Goal: Information Seeking & Learning: Check status

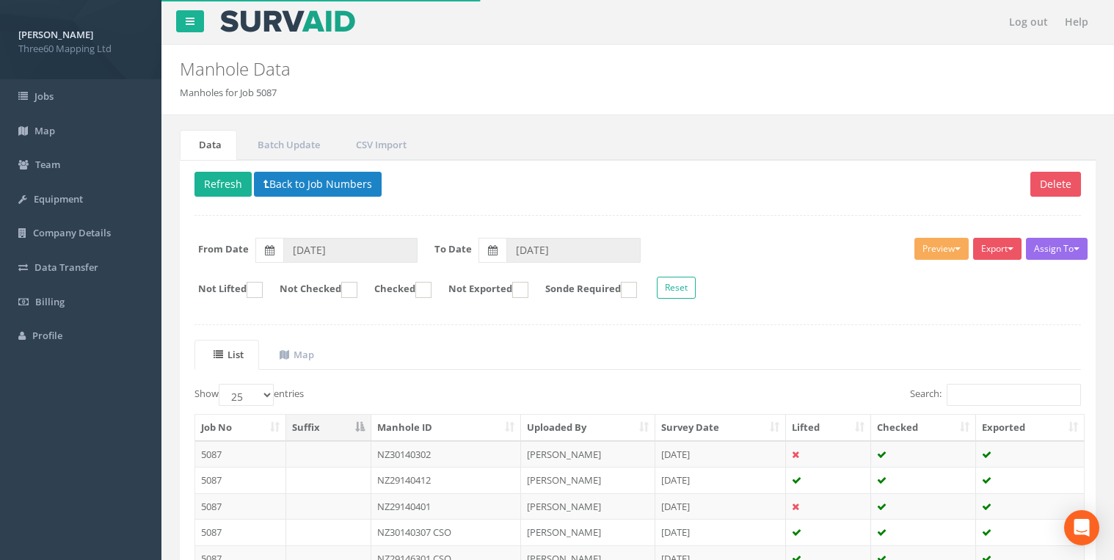
select select "25"
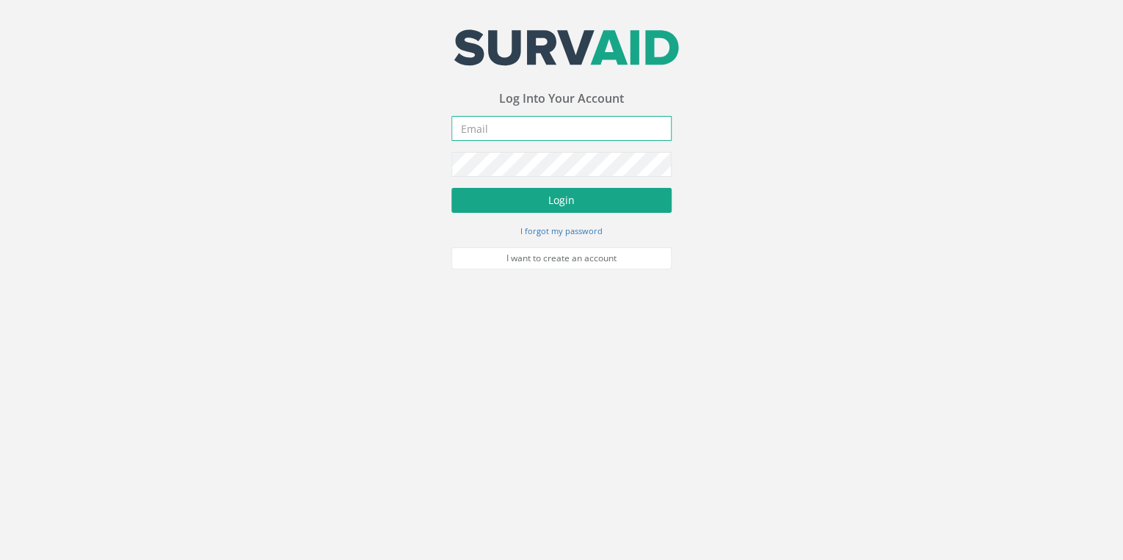
type input "[EMAIL_ADDRESS][DOMAIN_NAME]"
click at [572, 202] on button "Login" at bounding box center [561, 200] width 220 height 25
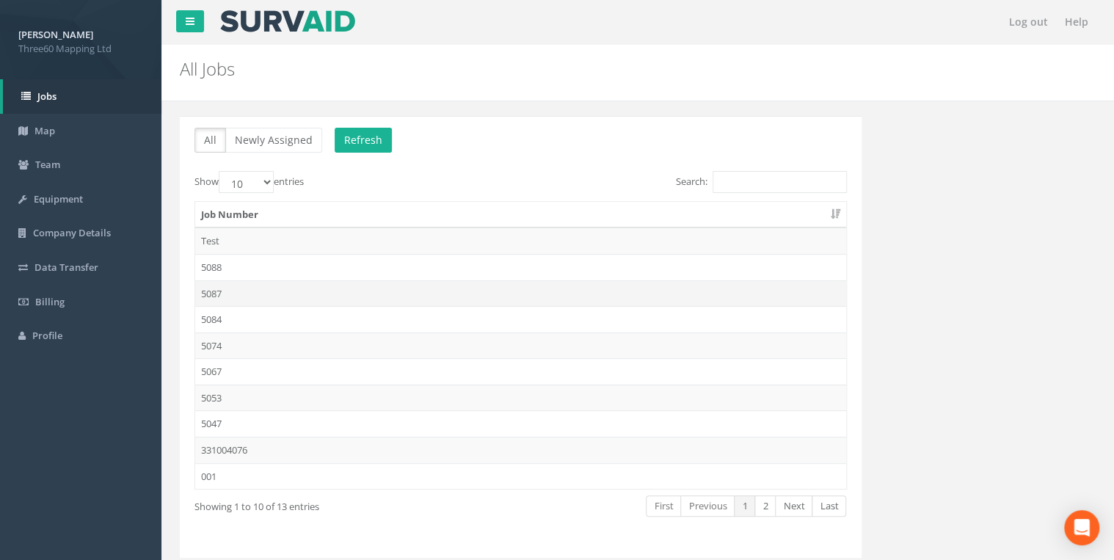
click at [205, 295] on td "5087" at bounding box center [520, 293] width 651 height 26
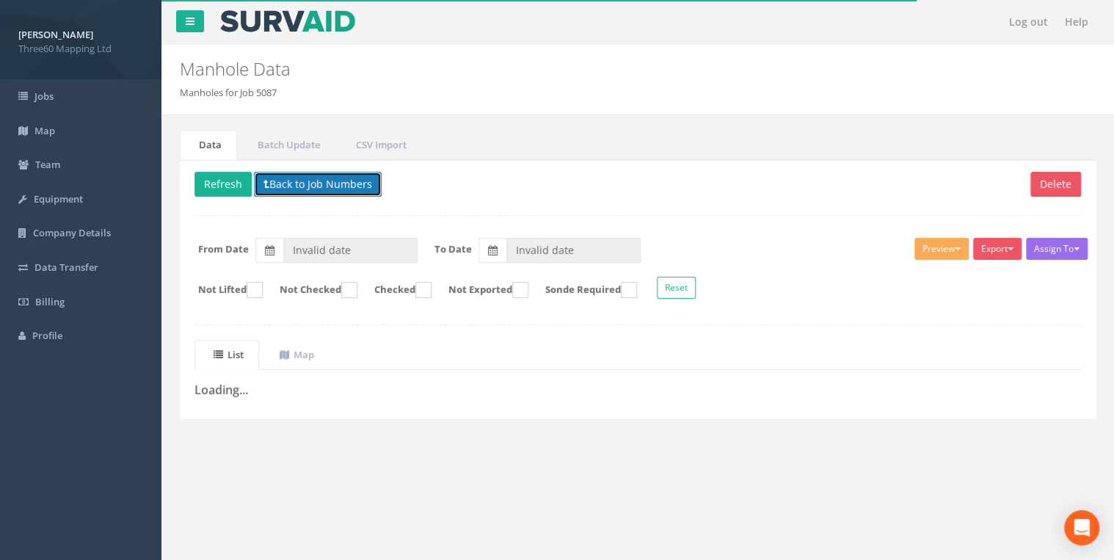
click at [276, 191] on button "Back to Job Numbers" at bounding box center [318, 184] width 128 height 25
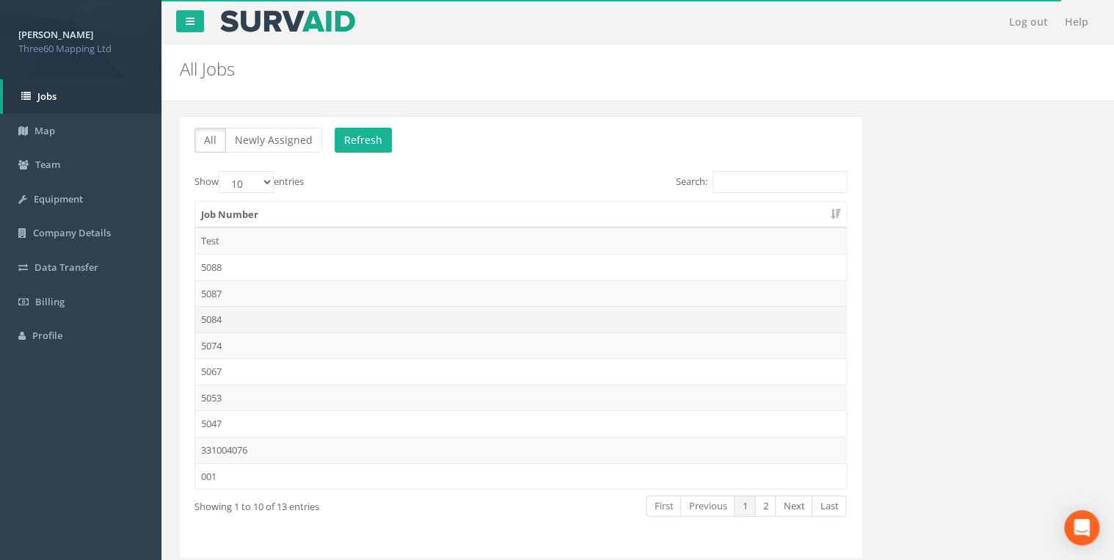
click at [230, 323] on td "5084" at bounding box center [520, 319] width 651 height 26
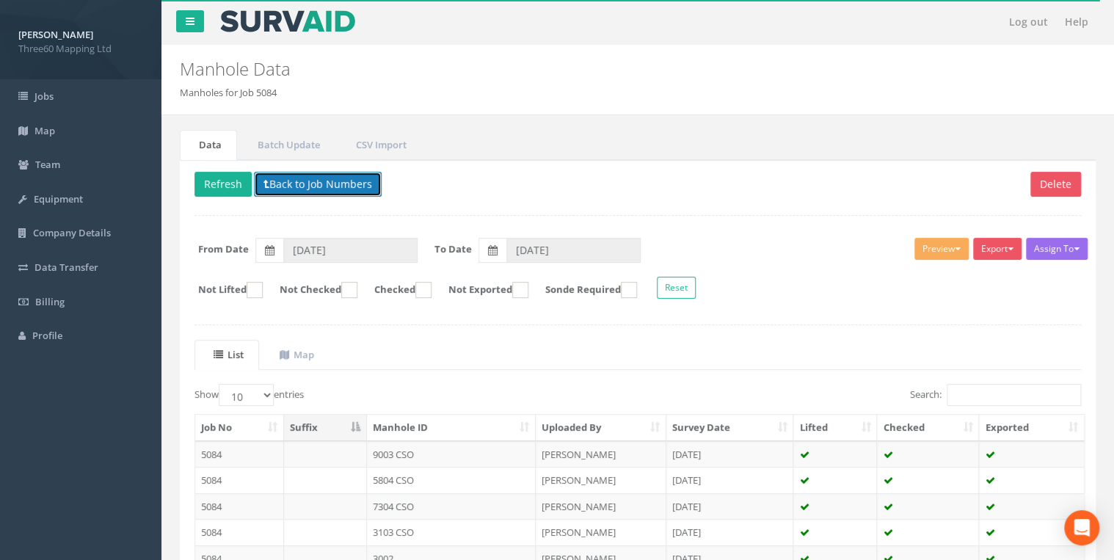
click at [305, 188] on button "Back to Job Numbers" at bounding box center [318, 184] width 128 height 25
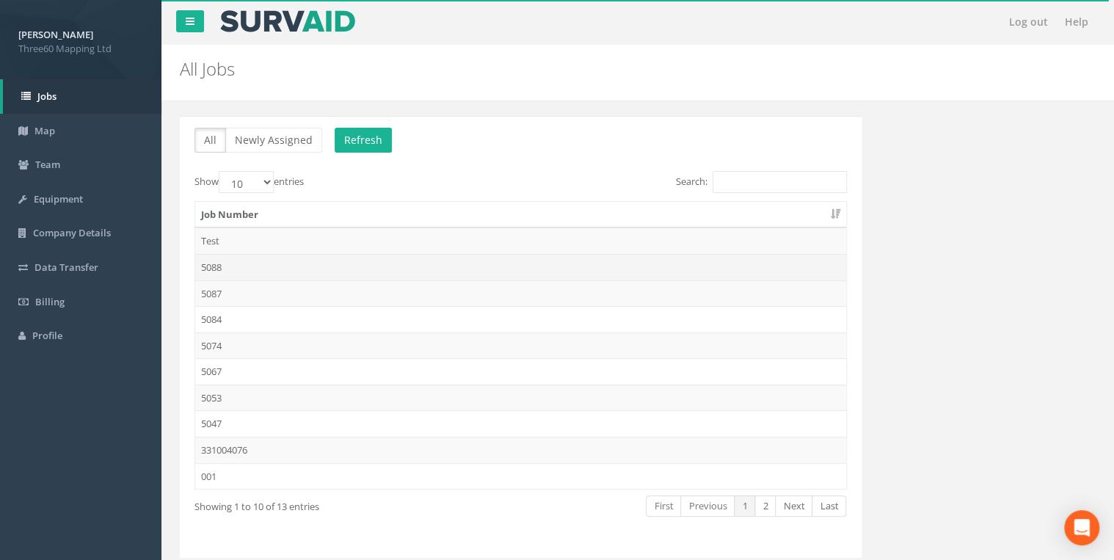
click at [223, 261] on td "5088" at bounding box center [520, 267] width 651 height 26
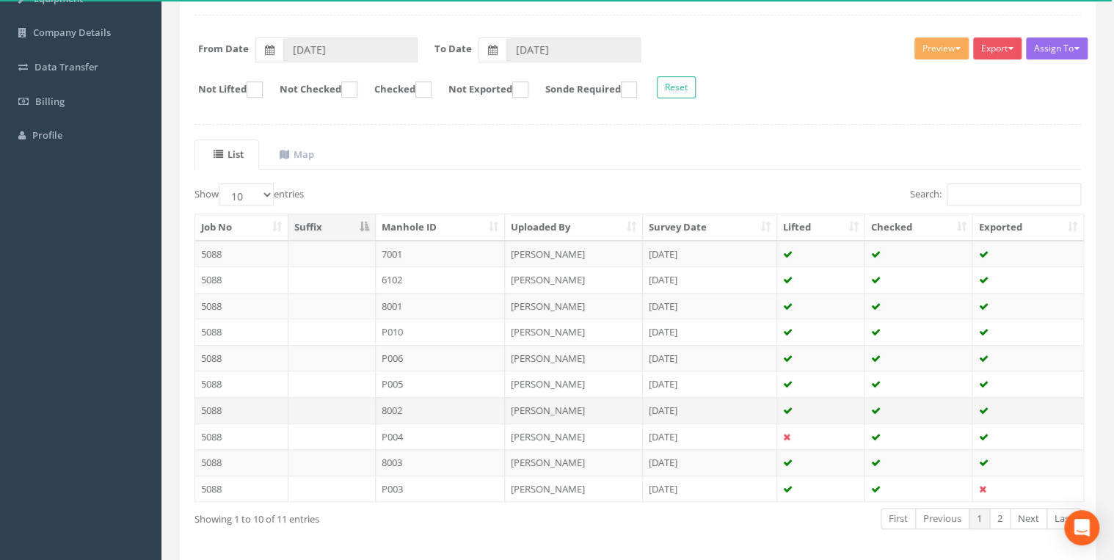
scroll to position [255, 0]
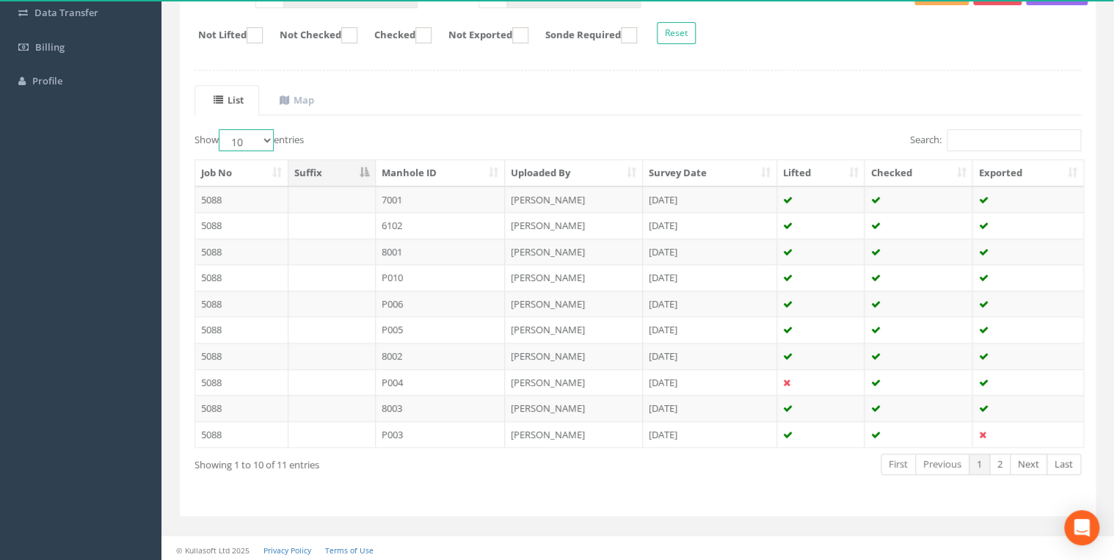
click at [255, 141] on select "10 25 50 100" at bounding box center [246, 140] width 55 height 22
select select "25"
click at [221, 129] on select "10 25 50 100" at bounding box center [246, 140] width 55 height 22
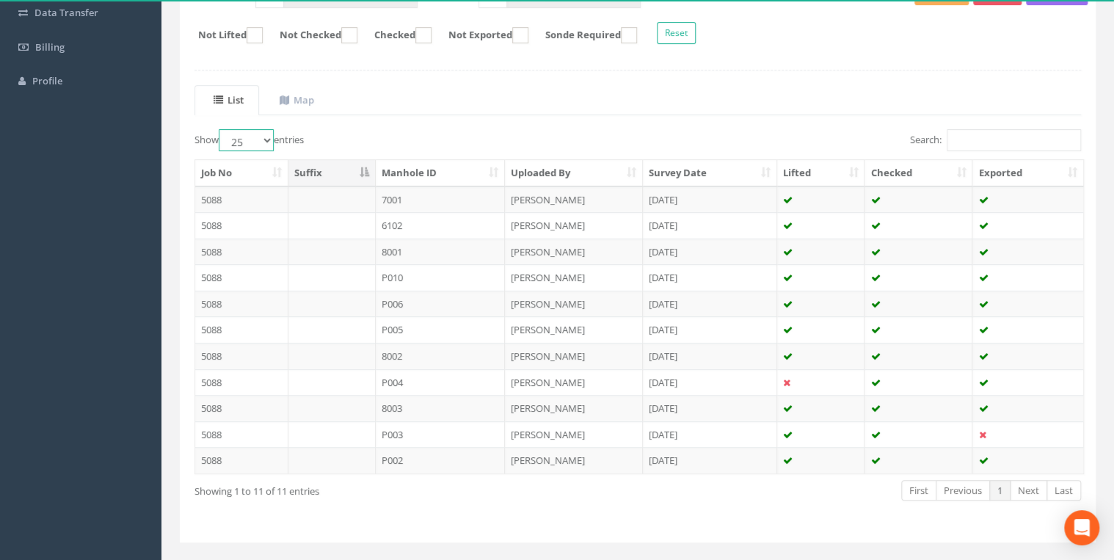
scroll to position [20, 0]
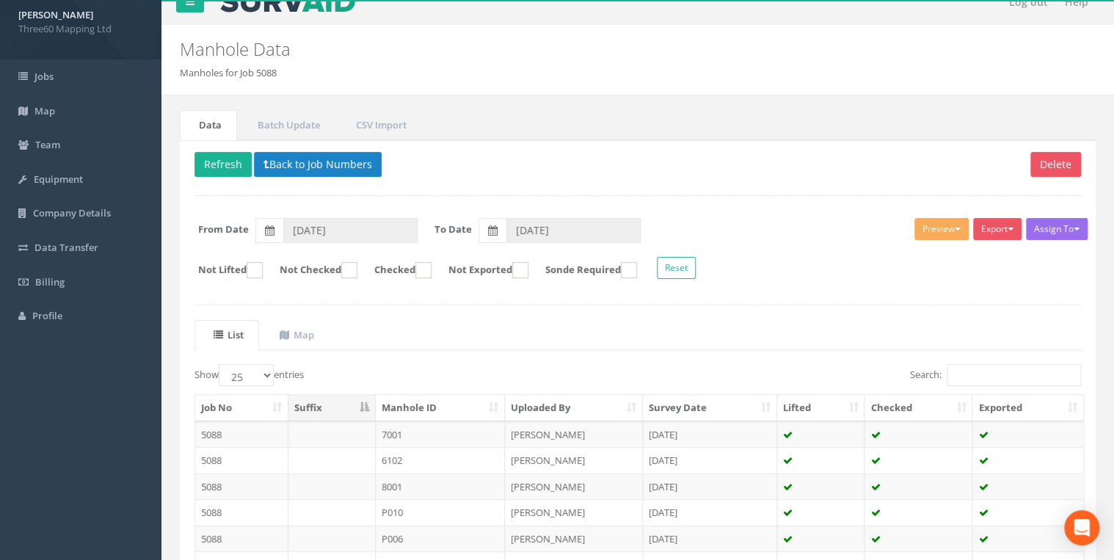
click at [358, 311] on div "Delete Refresh Back to Job Numbers Assign To No Companies Added Export 360 Manh…" at bounding box center [638, 458] width 916 height 637
click at [276, 165] on button "Back to Job Numbers" at bounding box center [318, 164] width 128 height 25
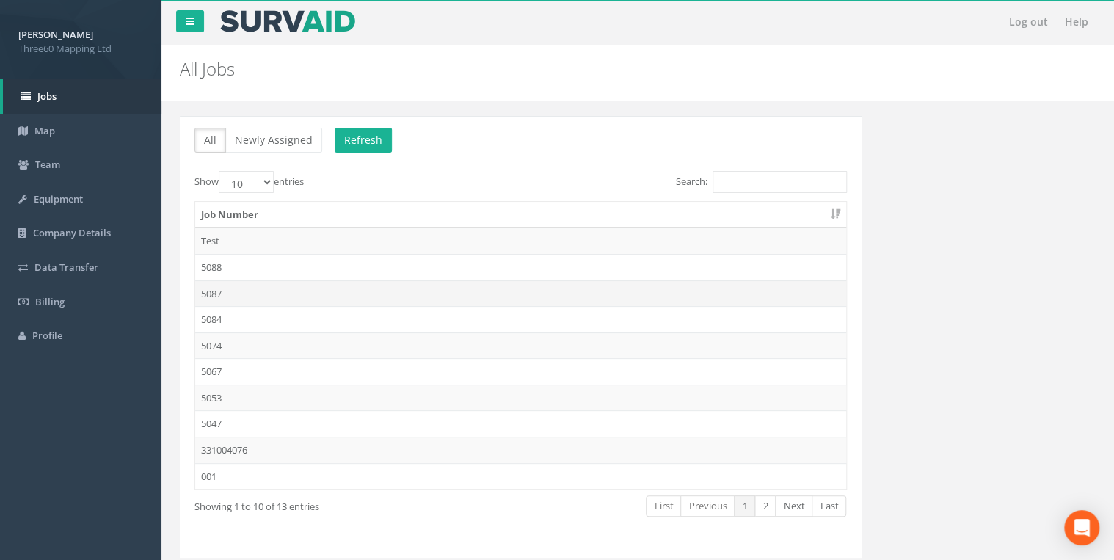
click at [230, 293] on td "5087" at bounding box center [520, 293] width 651 height 26
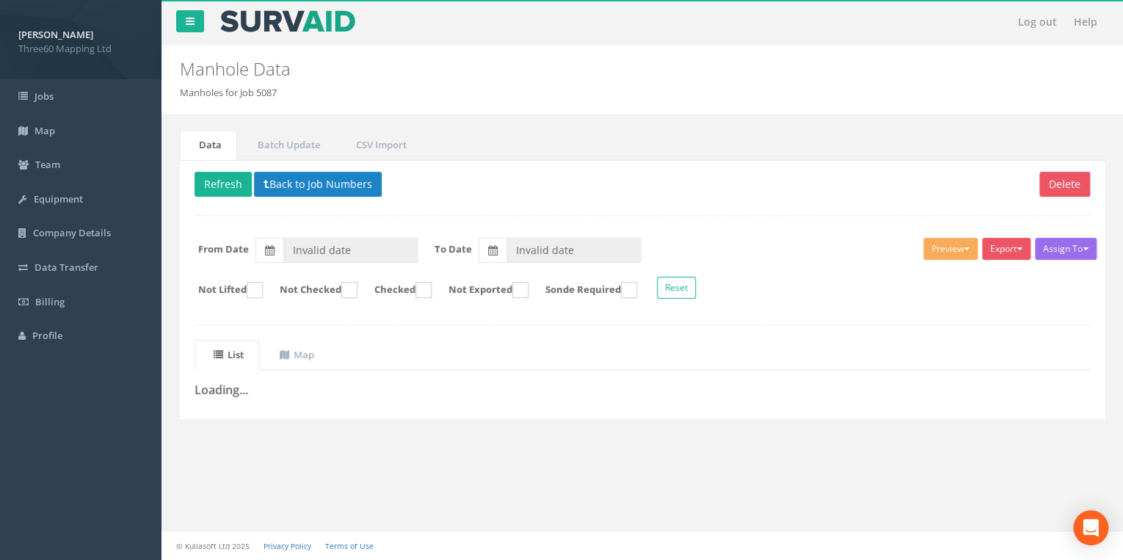
click at [374, 327] on div "Delete Refresh Back to Job Numbers Assign To No Companies Added Export 360 Manh…" at bounding box center [642, 289] width 925 height 259
click at [356, 317] on div "Delete Refresh Back to Job Numbers Assign To No Companies Added Export 360 Manh…" at bounding box center [642, 289] width 925 height 259
click at [353, 326] on div "Delete Refresh Back to Job Numbers Assign To No Companies Added Export 360 Manh…" at bounding box center [642, 289] width 925 height 259
click at [362, 296] on form "Not Lifted Not Checked Checked Not Exported Sonde Required Reset" at bounding box center [641, 290] width 917 height 26
click at [357, 293] on ins at bounding box center [349, 290] width 16 height 16
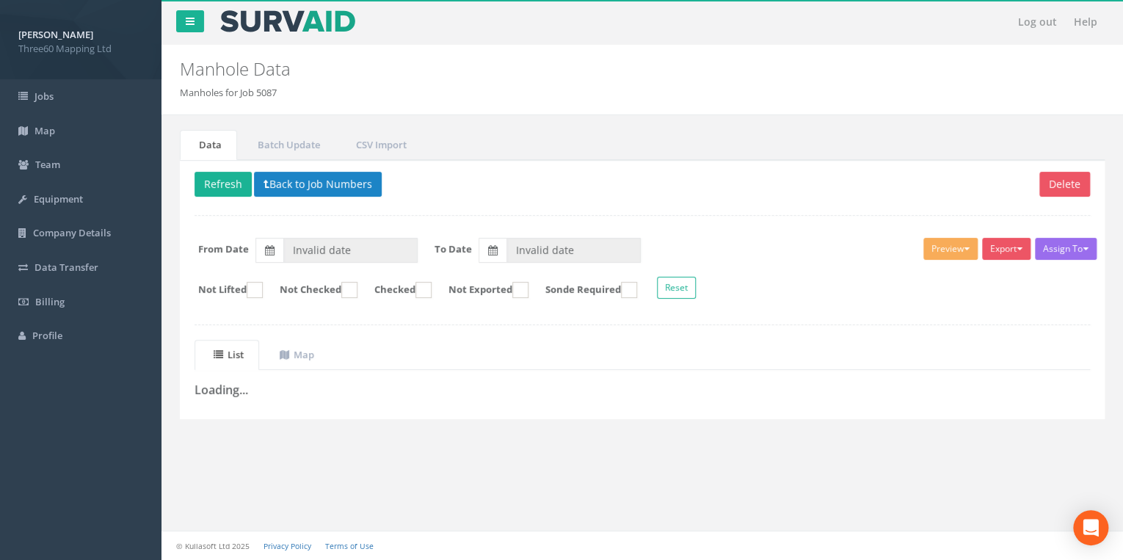
checkbox input "true"
click at [336, 255] on input "Invalid date" at bounding box center [350, 250] width 134 height 25
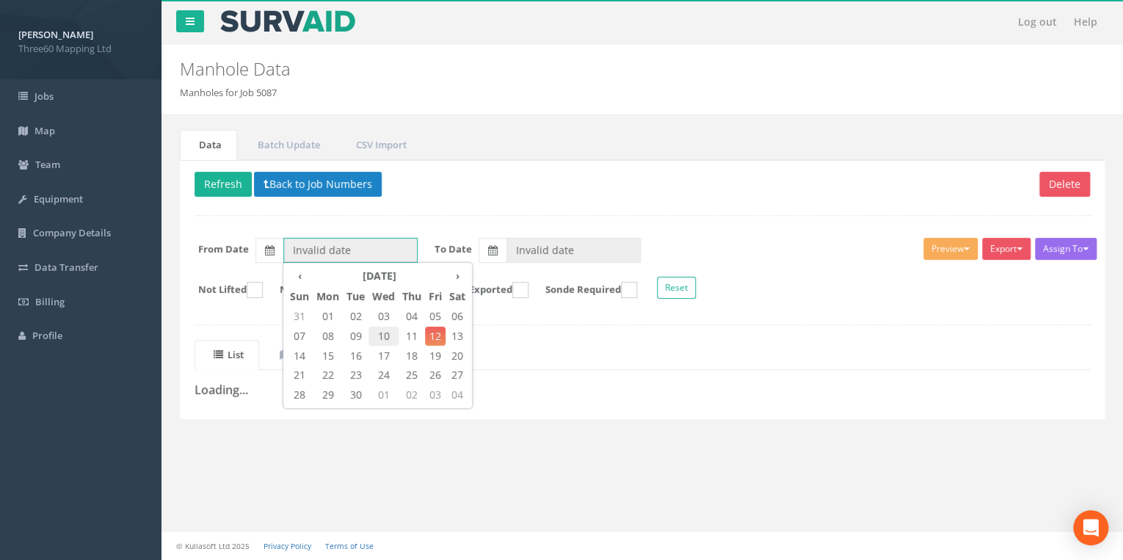
click at [388, 340] on span "10" at bounding box center [383, 336] width 30 height 19
type input "10/09/2025"
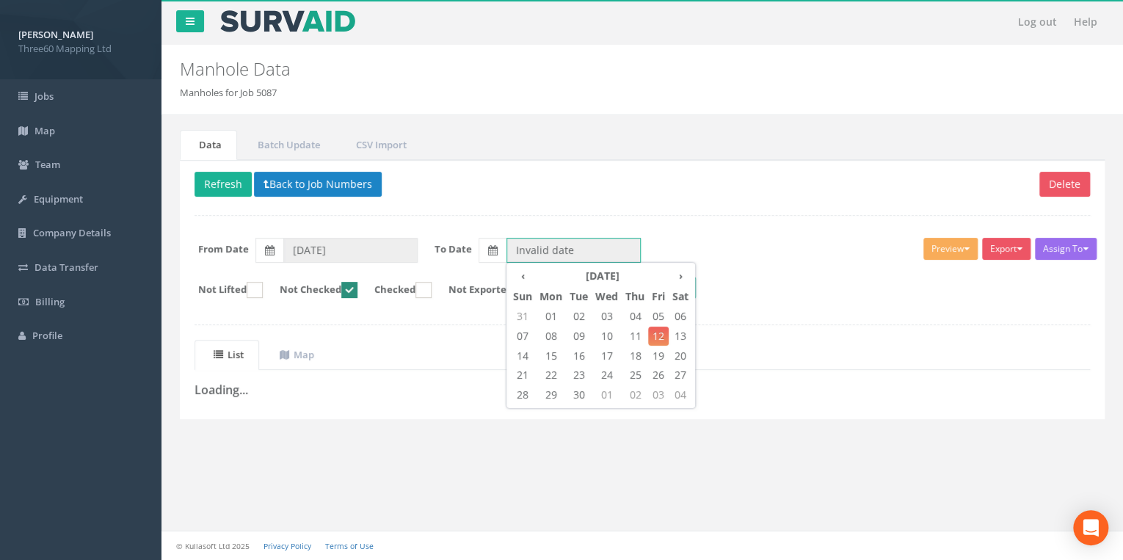
click at [524, 248] on input "Invalid date" at bounding box center [573, 250] width 134 height 25
click at [578, 333] on span "09" at bounding box center [579, 336] width 26 height 19
type input "[DATE]"
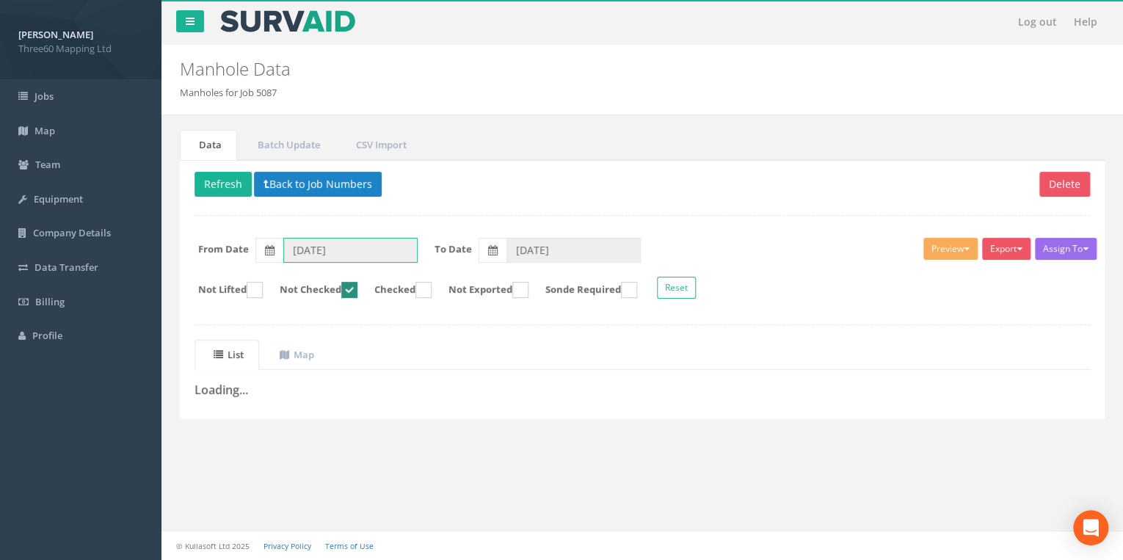
click at [327, 250] on input "10/09/2025" at bounding box center [350, 250] width 134 height 25
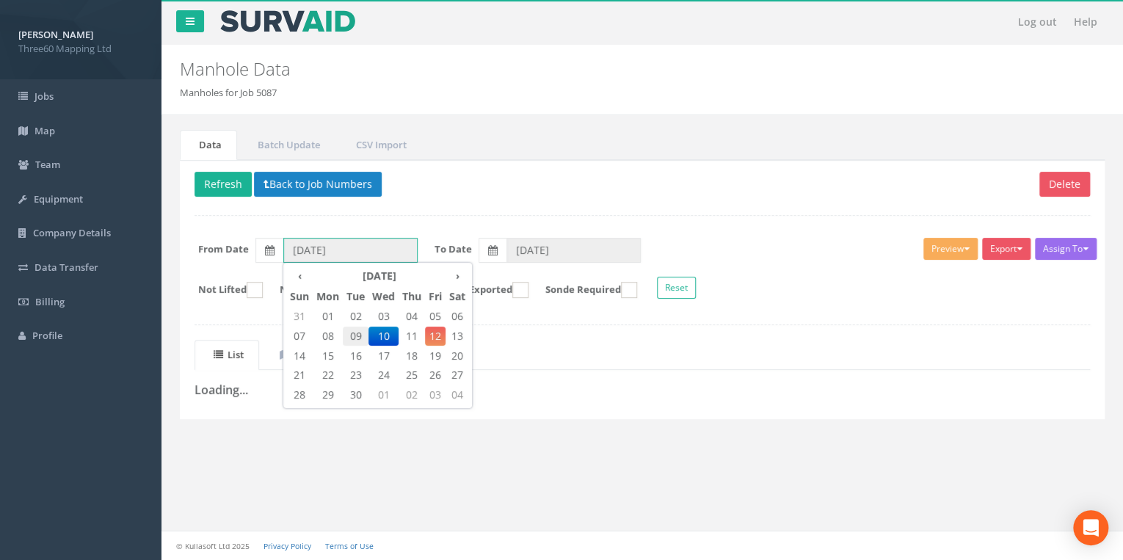
click at [349, 343] on span "09" at bounding box center [356, 336] width 26 height 19
type input "[DATE]"
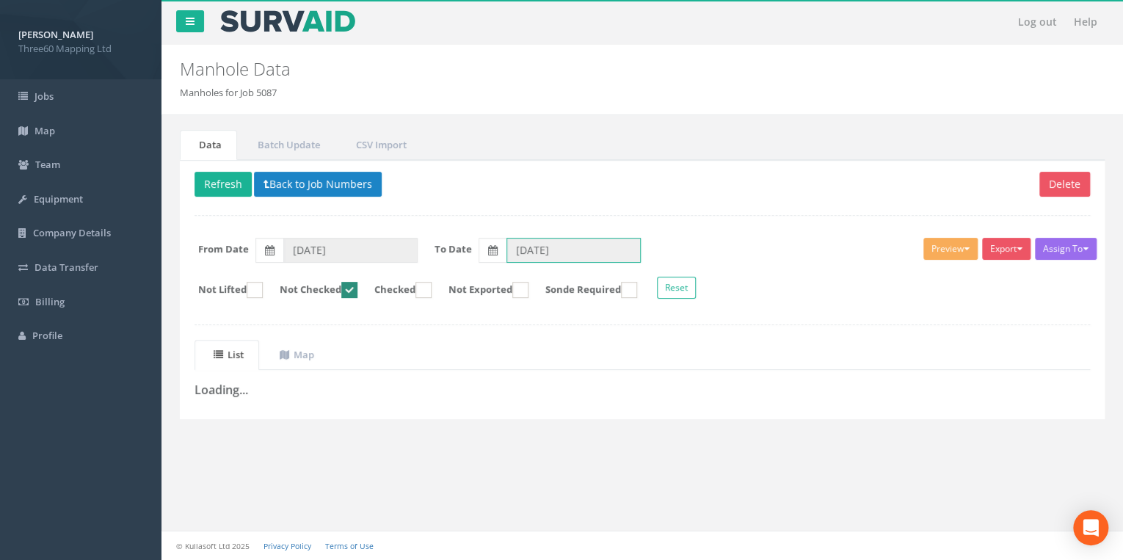
click at [534, 252] on input "[DATE]" at bounding box center [573, 250] width 134 height 25
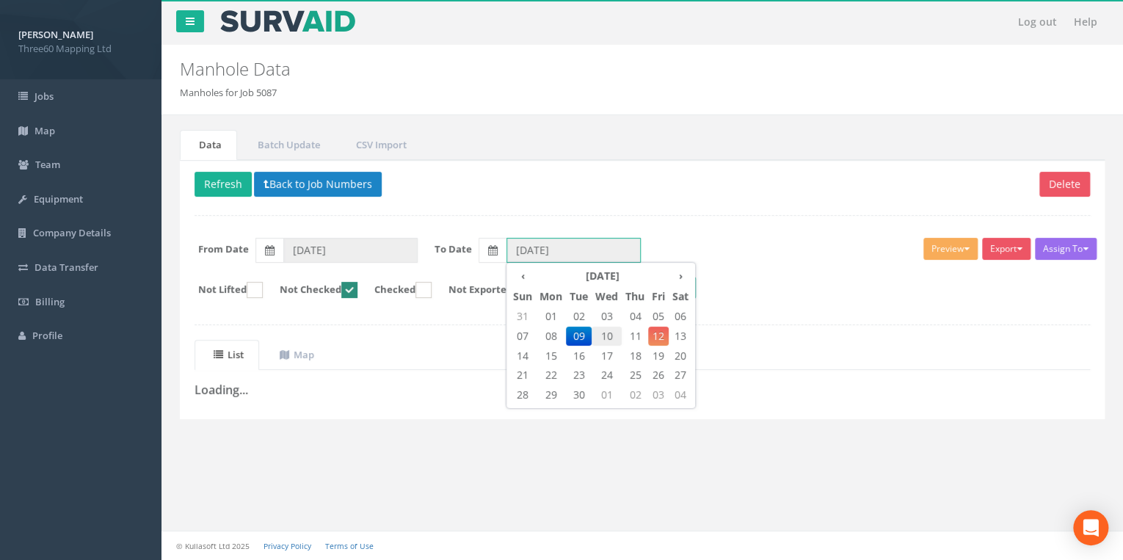
click at [609, 334] on span "10" at bounding box center [606, 336] width 30 height 19
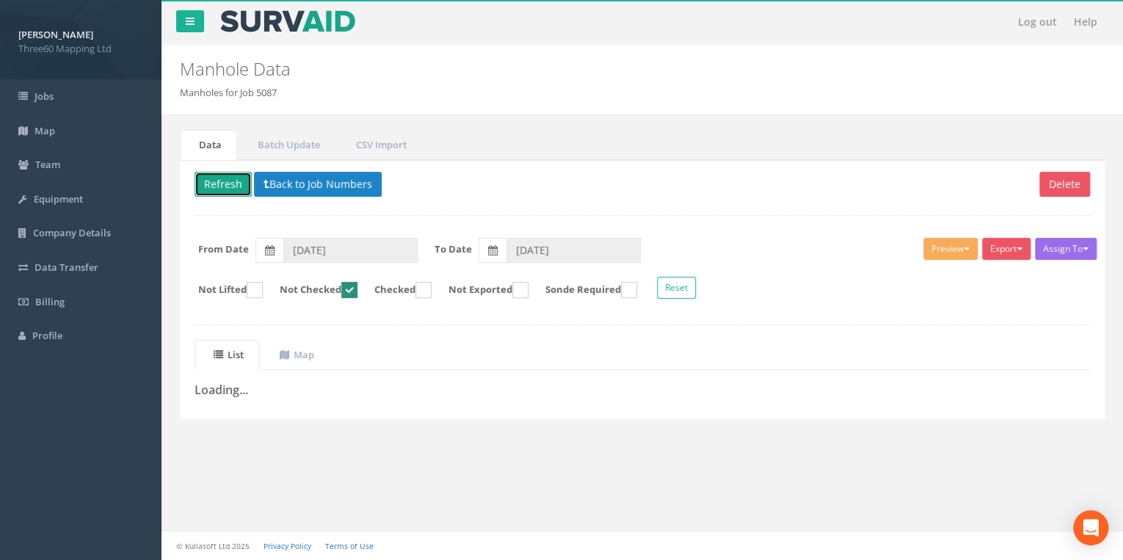
click at [230, 186] on button "Refresh" at bounding box center [222, 184] width 57 height 25
type input "12/09/2025"
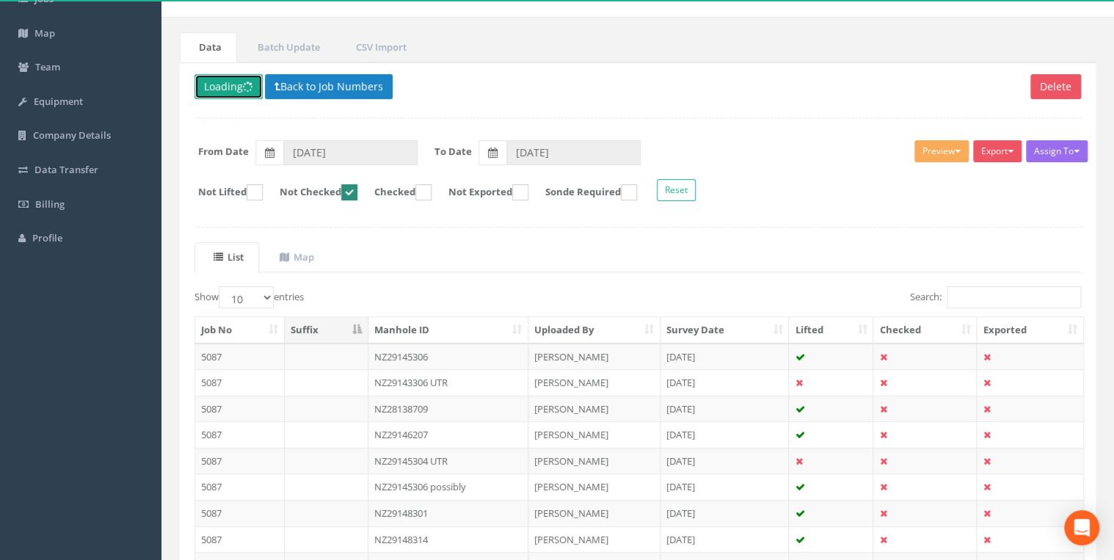
scroll to position [255, 0]
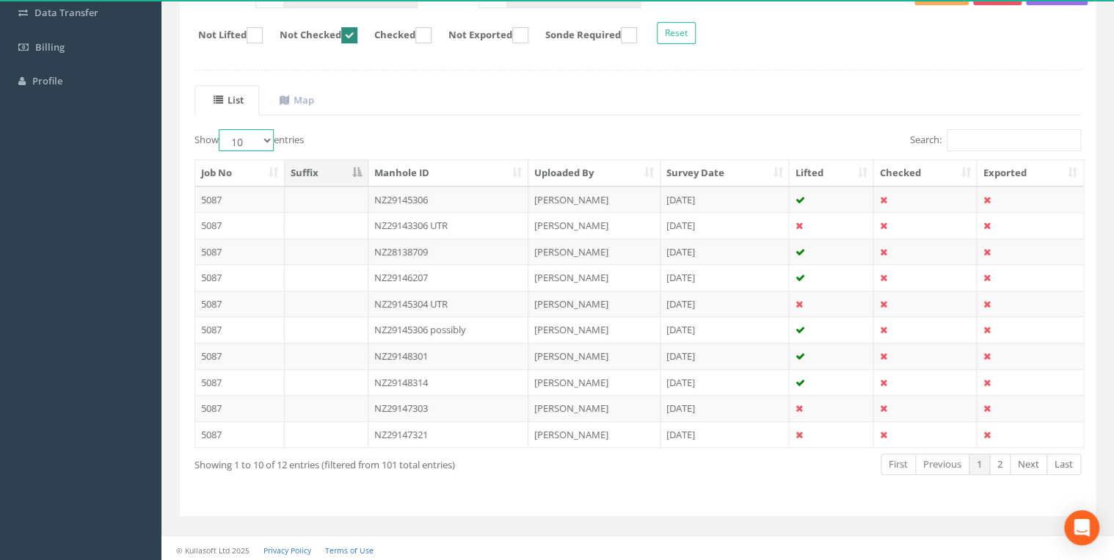
click at [266, 132] on select "10 25 50 100" at bounding box center [246, 140] width 55 height 22
select select "25"
click at [221, 129] on select "10 25 50 100" at bounding box center [246, 140] width 55 height 22
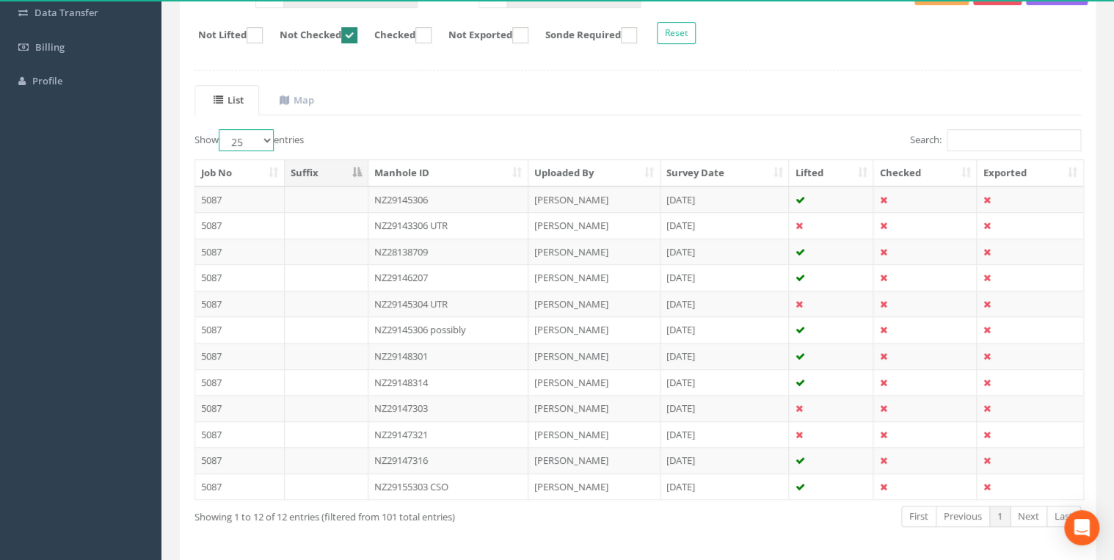
click at [357, 32] on ins at bounding box center [349, 35] width 16 height 16
checkbox input "false"
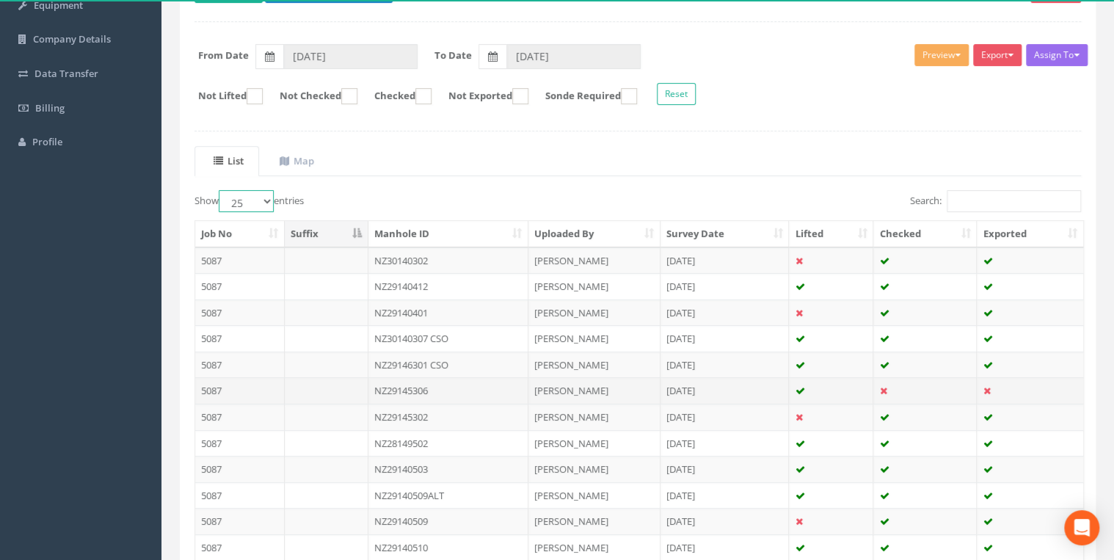
scroll to position [96, 0]
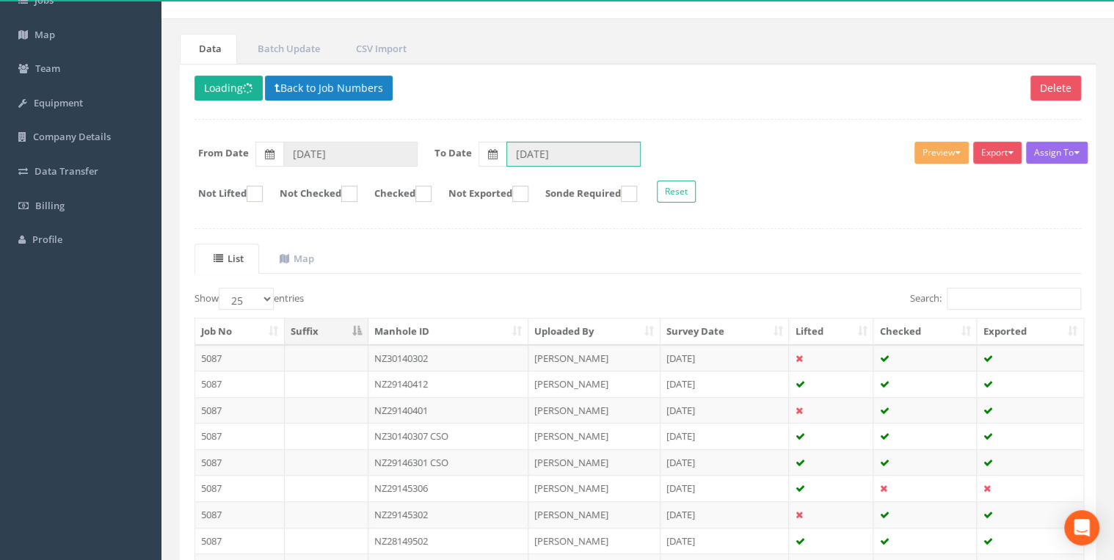
click at [532, 148] on input "12/09/2025" at bounding box center [573, 154] width 134 height 25
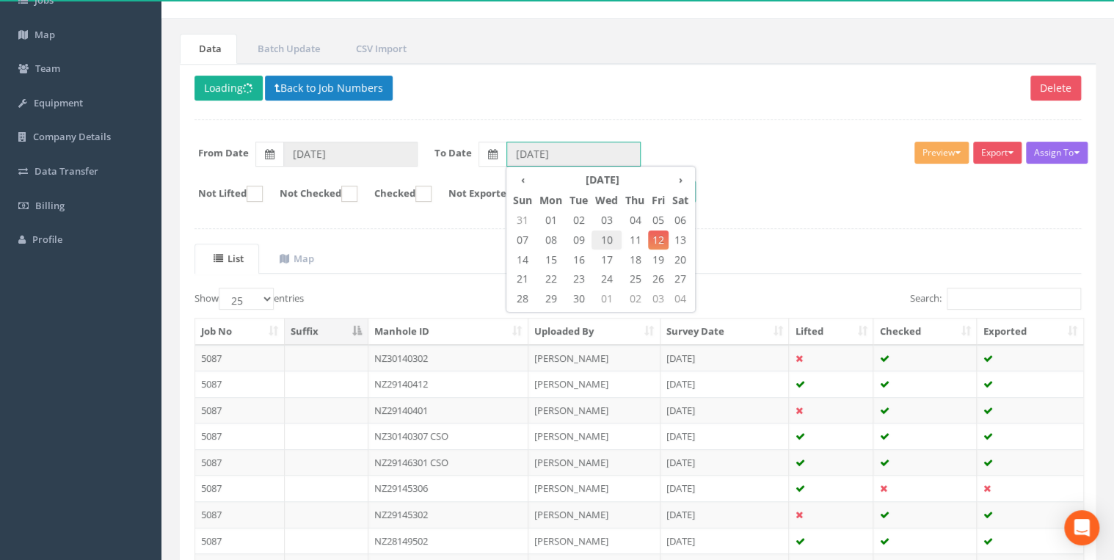
click at [608, 239] on span "10" at bounding box center [606, 239] width 30 height 19
type input "10/09/2025"
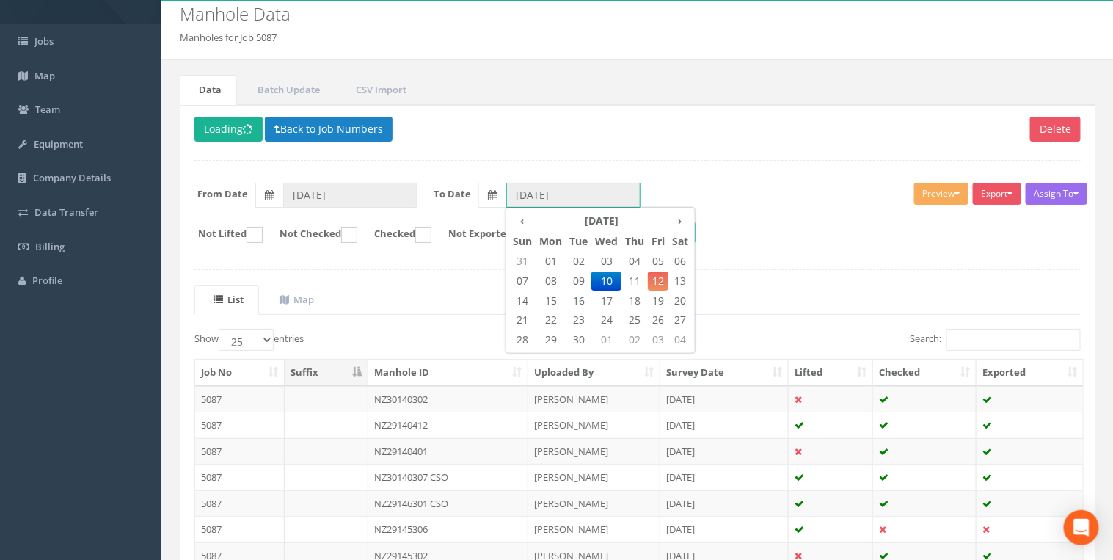
scroll to position [0, 0]
